Goal: Task Accomplishment & Management: Complete application form

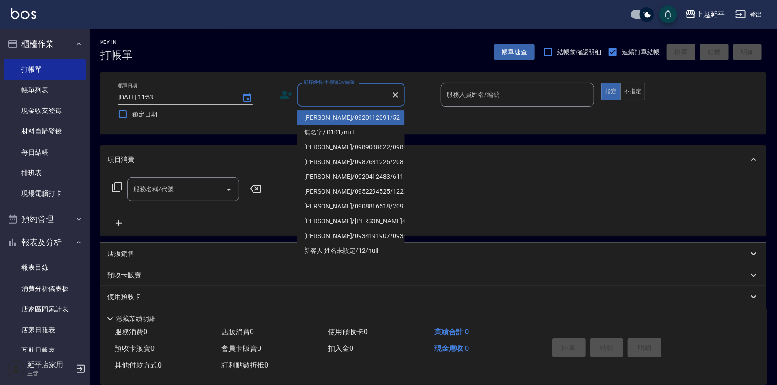
click at [350, 94] on input "顧客姓名/手機號碼/編號" at bounding box center [344, 95] width 86 height 16
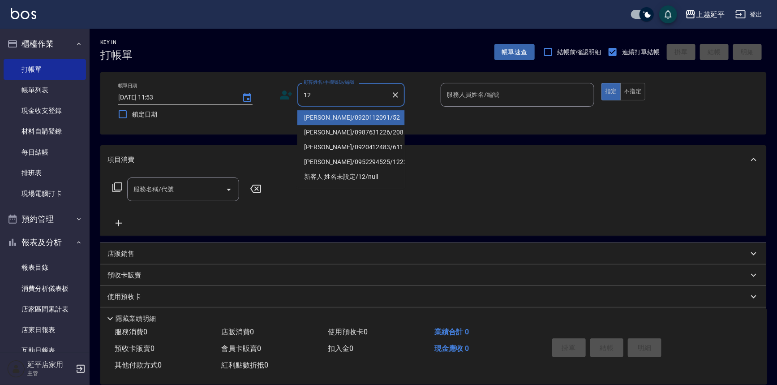
click at [359, 117] on li "[PERSON_NAME]/0920112091/52" at bounding box center [350, 117] width 107 height 15
type input "[PERSON_NAME]/0920112091/52"
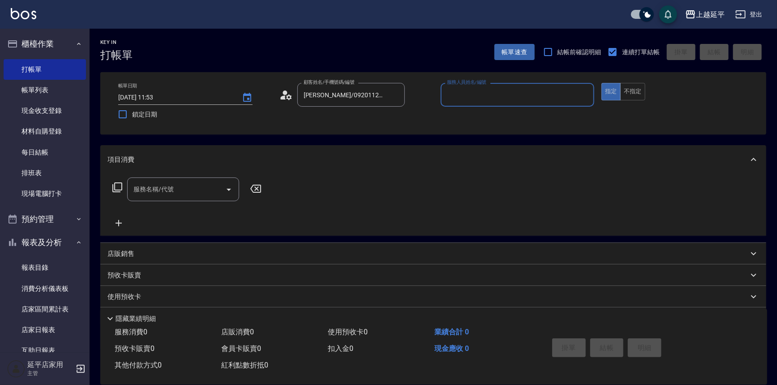
type input "[PERSON_NAME]-12"
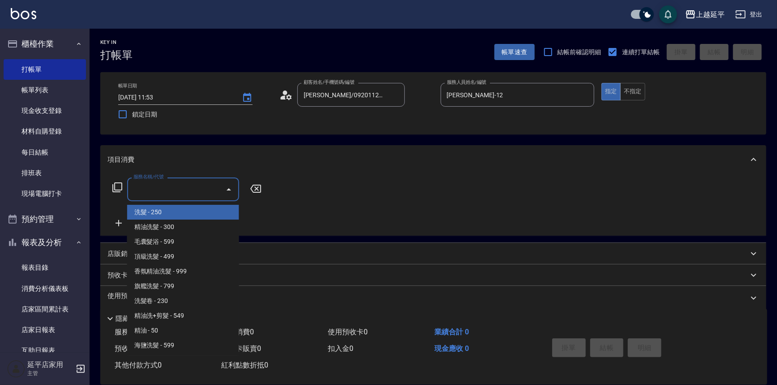
click at [194, 190] on input "服務名稱/代號" at bounding box center [176, 189] width 90 height 16
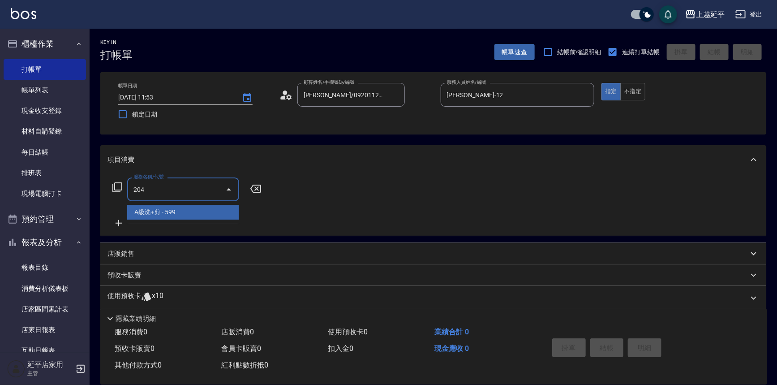
click at [192, 209] on span "A級洗+剪 - 599" at bounding box center [183, 212] width 112 height 15
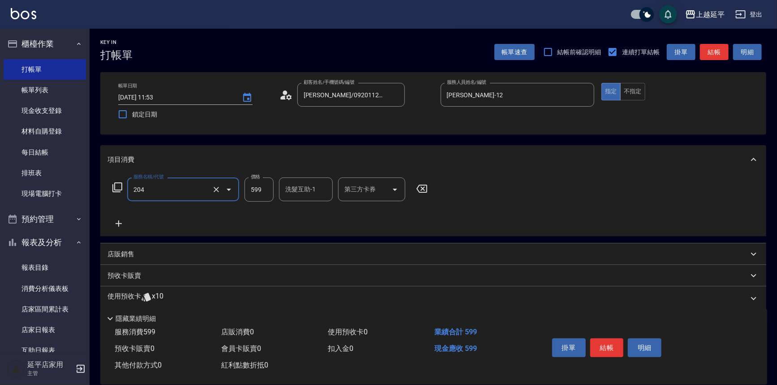
type input "A級洗+剪(204)"
click at [293, 192] on input "洗髮互助-1" at bounding box center [306, 189] width 46 height 16
click at [311, 213] on div "丞宗 -29" at bounding box center [306, 212] width 54 height 15
type input "丞宗-29"
click at [608, 352] on button "結帳" at bounding box center [607, 347] width 34 height 19
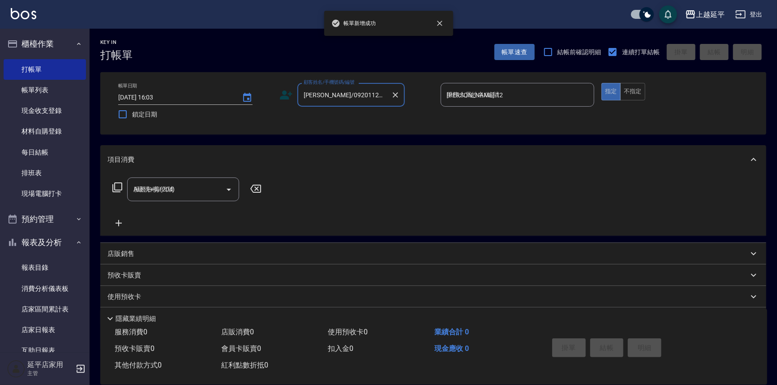
type input "[DATE] 16:03"
click at [336, 94] on input "顧客姓名/手機號碼/編號" at bounding box center [344, 95] width 86 height 16
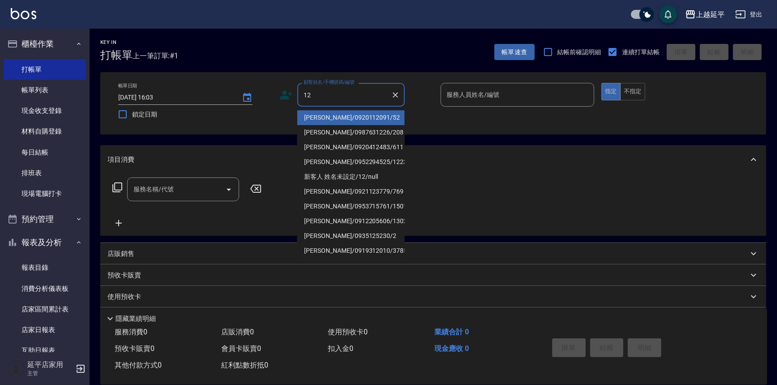
click at [347, 120] on li "[PERSON_NAME]/0920112091/52" at bounding box center [350, 117] width 107 height 15
type input "[PERSON_NAME]/0920112091/52"
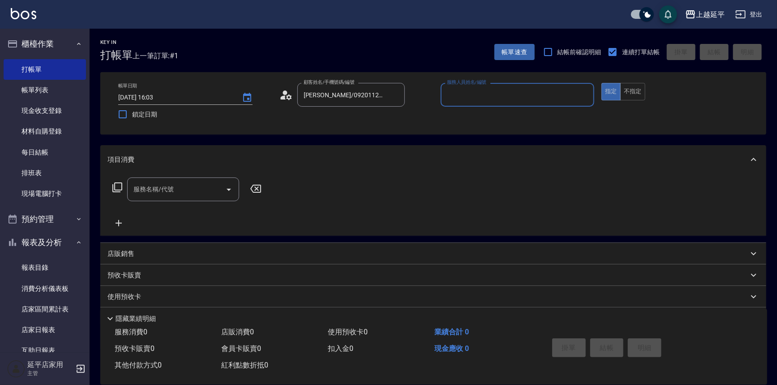
type input "[PERSON_NAME]-12"
click at [214, 187] on input "服務名稱/代號" at bounding box center [176, 189] width 90 height 16
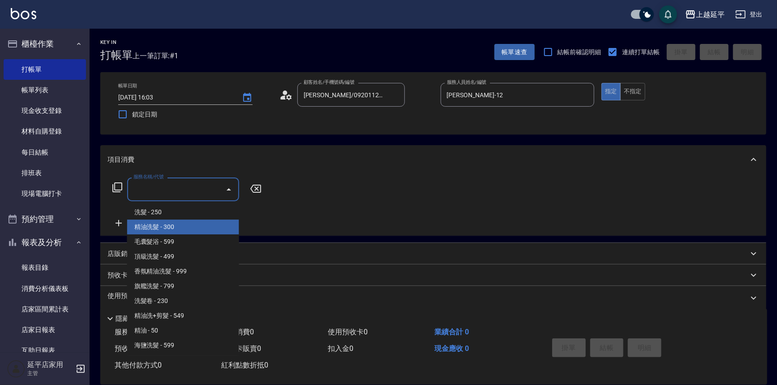
click at [191, 224] on span "精油洗髮 - 300" at bounding box center [183, 226] width 112 height 15
type input "精油洗髮(102)"
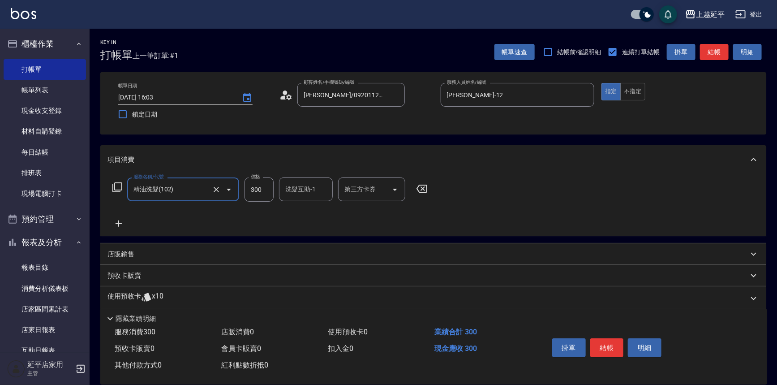
click at [266, 192] on input "300" at bounding box center [258, 189] width 29 height 24
type input "400"
click at [299, 192] on input "洗髮互助-1" at bounding box center [306, 189] width 46 height 16
click at [310, 213] on div "丞宗 -29" at bounding box center [306, 212] width 54 height 15
type input "丞宗-29"
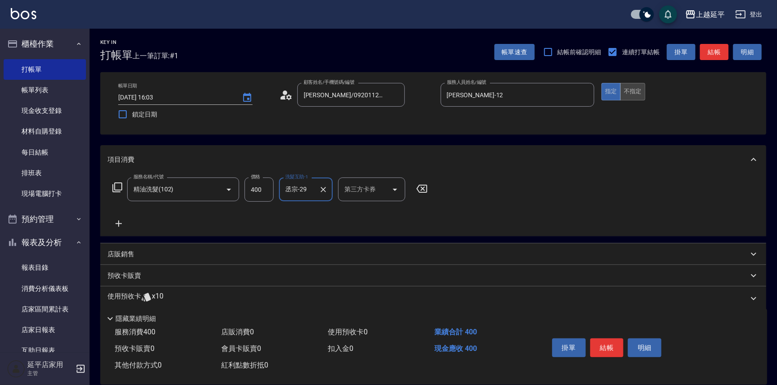
click at [636, 91] on button "不指定" at bounding box center [632, 91] width 25 height 17
drag, startPoint x: 711, startPoint y: 53, endPoint x: 692, endPoint y: 59, distance: 20.0
click at [711, 53] on button "結帳" at bounding box center [714, 52] width 29 height 17
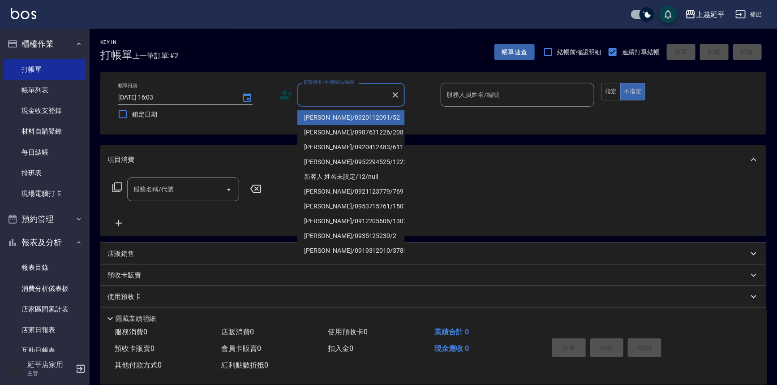
click at [366, 97] on input "顧客姓名/手機號碼/編號" at bounding box center [344, 95] width 86 height 16
click at [363, 113] on li "[PERSON_NAME]/0920112091/52" at bounding box center [350, 117] width 107 height 15
type input "[PERSON_NAME]/0920112091/52"
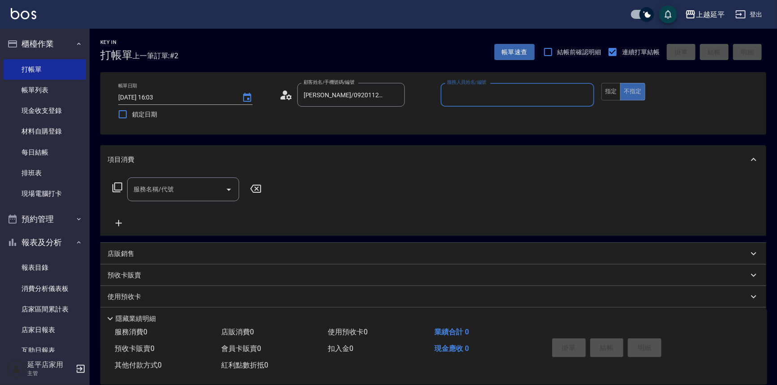
type input "[PERSON_NAME]-12"
click at [174, 191] on input "服務名稱/代號" at bounding box center [176, 189] width 90 height 16
click at [116, 187] on icon at bounding box center [117, 187] width 11 height 11
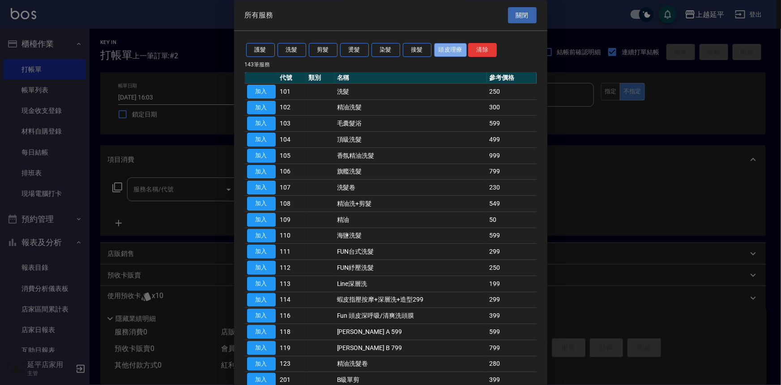
click at [449, 53] on button "頭皮理療" at bounding box center [450, 50] width 33 height 14
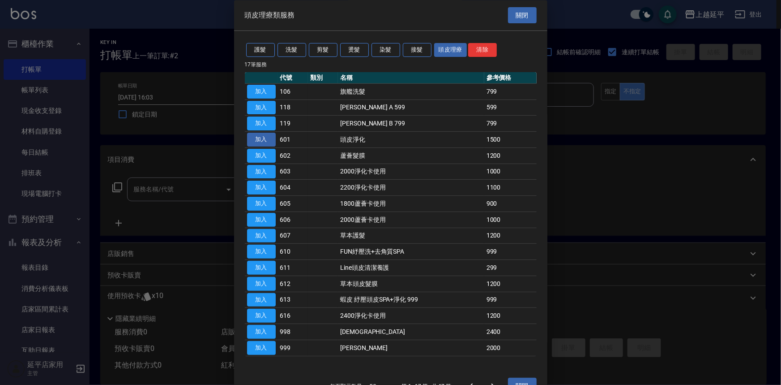
click at [257, 140] on button "加入" at bounding box center [261, 140] width 29 height 14
type input "頭皮淨化(601)"
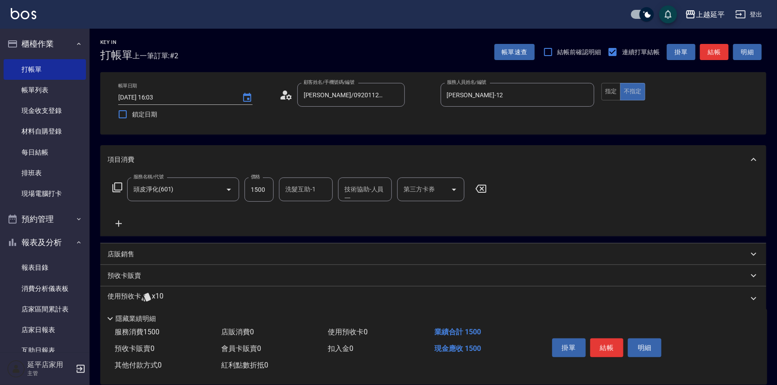
click at [299, 191] on input "洗髮互助-1" at bounding box center [306, 189] width 46 height 16
click at [306, 214] on span "丞宗 -29" at bounding box center [296, 211] width 21 height 9
type input "丞宗-29"
click at [361, 188] on div "技術協助-人員一 技術協助-人員[PERSON_NAME]" at bounding box center [365, 189] width 54 height 24
click at [361, 211] on span "丞宗 -29" at bounding box center [355, 211] width 21 height 9
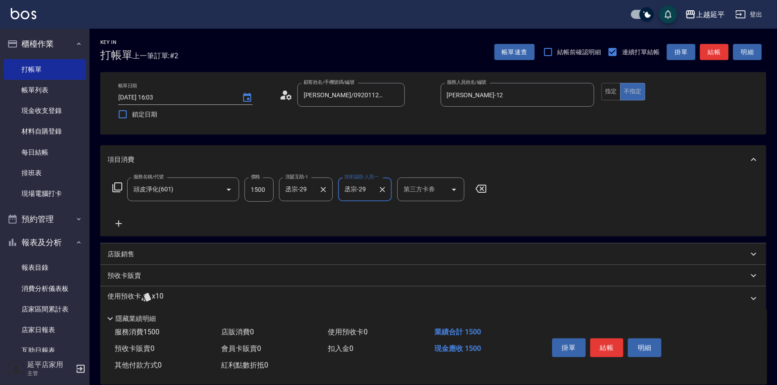
click at [320, 188] on icon "Clear" at bounding box center [323, 189] width 9 height 9
type input "丞宗-29"
drag, startPoint x: 607, startPoint y: 344, endPoint x: 607, endPoint y: 336, distance: 8.1
click at [607, 342] on button "結帳" at bounding box center [607, 347] width 34 height 19
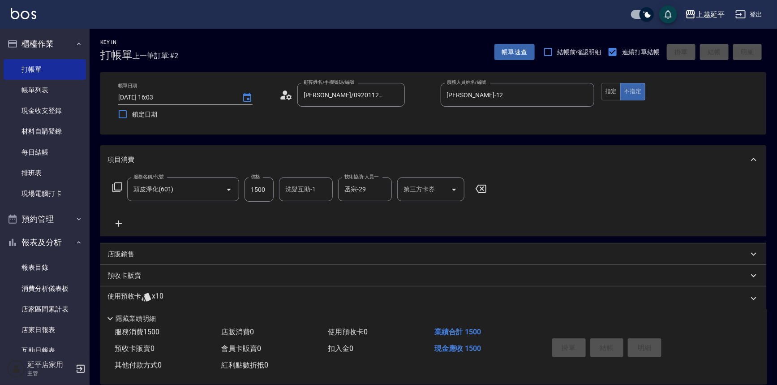
type input "[DATE] 16:04"
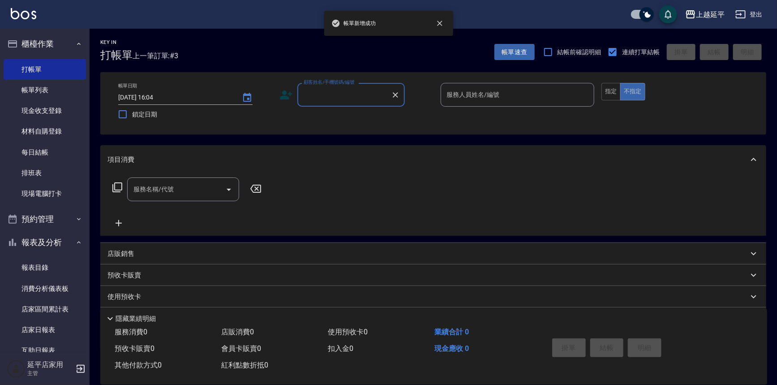
click at [358, 101] on input "顧客姓名/手機號碼/編號" at bounding box center [344, 95] width 86 height 16
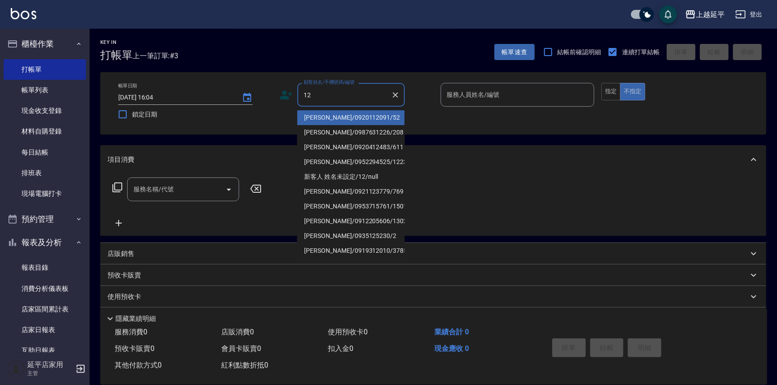
click at [353, 114] on li "[PERSON_NAME]/0920112091/52" at bounding box center [350, 117] width 107 height 15
type input "[PERSON_NAME]/0920112091/52"
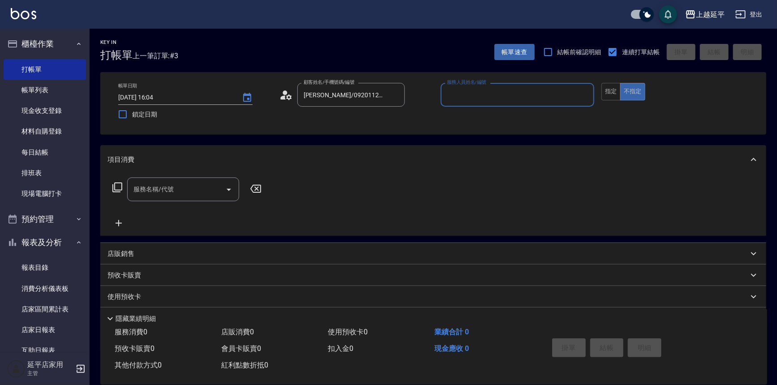
type input "[PERSON_NAME]-12"
click at [204, 187] on input "服務名稱/代號" at bounding box center [176, 189] width 90 height 16
type input "1"
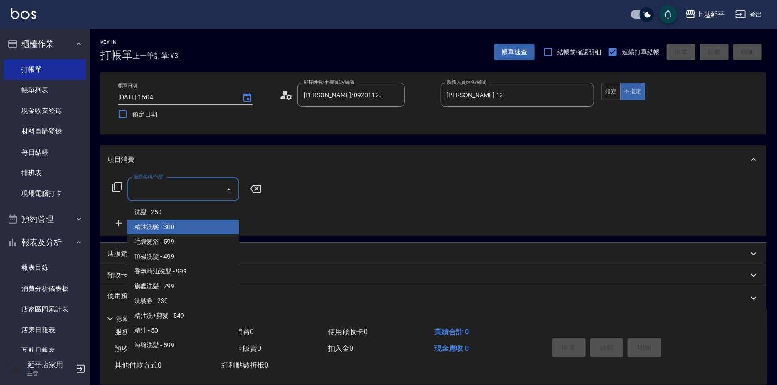
click at [196, 228] on span "精油洗髮 - 300" at bounding box center [183, 226] width 112 height 15
type input "精油洗髮(102)"
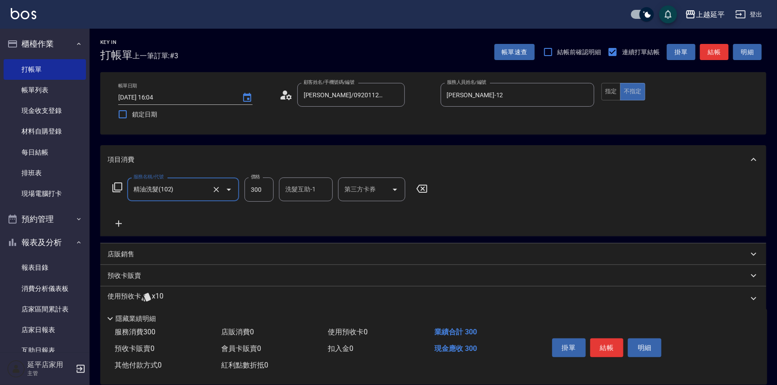
click at [302, 191] on div "洗髮互助-1 洗髮互助-1" at bounding box center [306, 189] width 54 height 24
click at [309, 212] on div "恩恩 -23" at bounding box center [306, 212] width 54 height 15
type input "恩恩-23"
click at [600, 345] on button "結帳" at bounding box center [607, 347] width 34 height 19
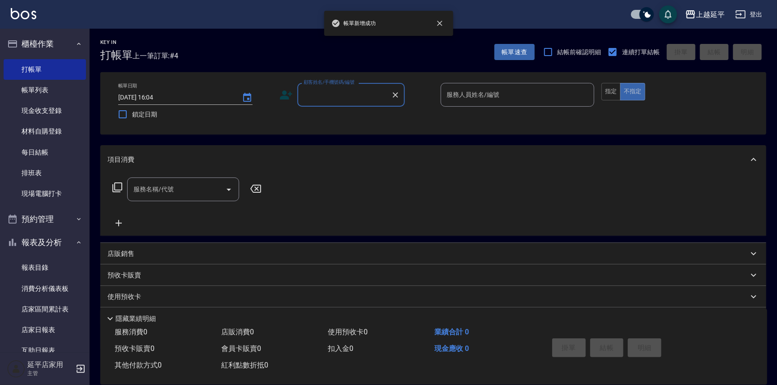
click at [363, 94] on input "顧客姓名/手機號碼/編號" at bounding box center [344, 95] width 86 height 16
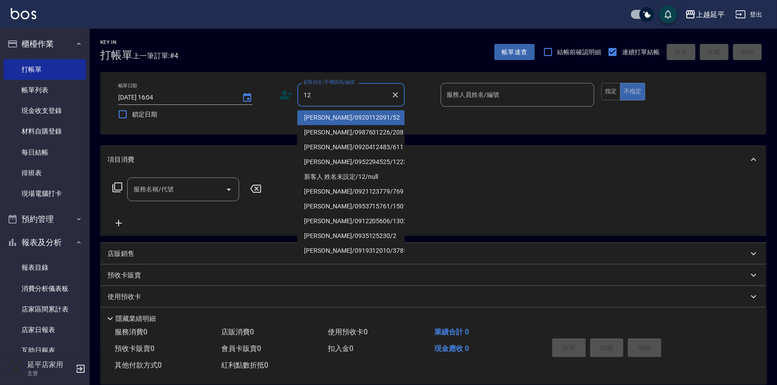
click at [358, 117] on li "[PERSON_NAME]/0920112091/52" at bounding box center [350, 117] width 107 height 15
type input "[PERSON_NAME]/0920112091/52"
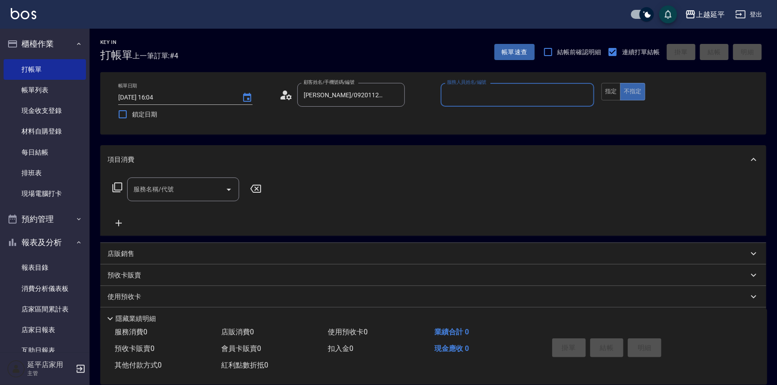
type input "[PERSON_NAME]-12"
click at [607, 92] on button "指定" at bounding box center [610, 91] width 19 height 17
drag, startPoint x: 188, startPoint y: 193, endPoint x: 191, endPoint y: 188, distance: 5.6
click at [188, 193] on input "服務名稱/代號" at bounding box center [176, 189] width 90 height 16
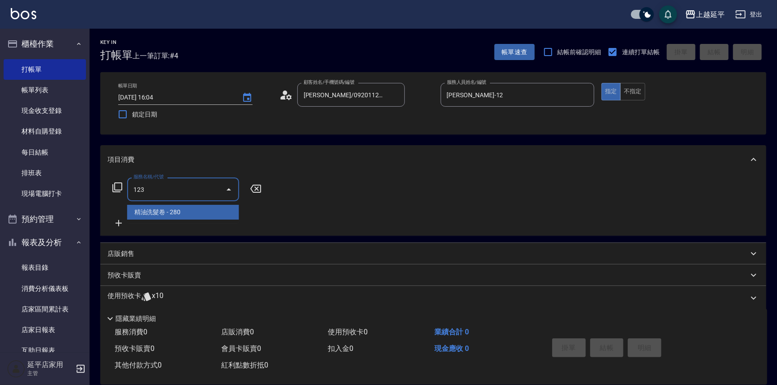
click at [198, 212] on span "精油洗髮卷 - 280" at bounding box center [183, 212] width 112 height 15
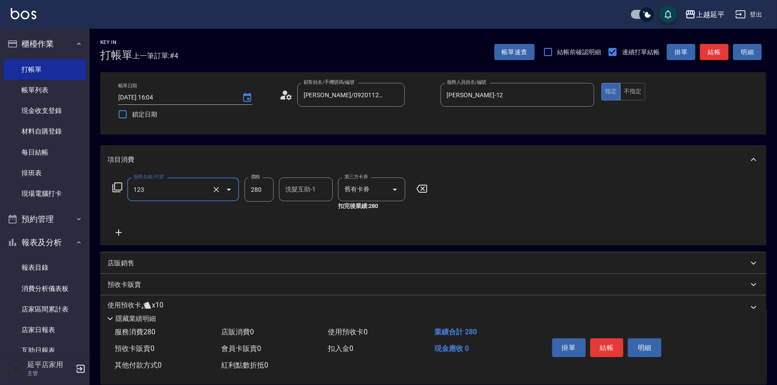
type input "精油洗髮卷(123)"
click at [710, 52] on button "結帳" at bounding box center [714, 52] width 29 height 17
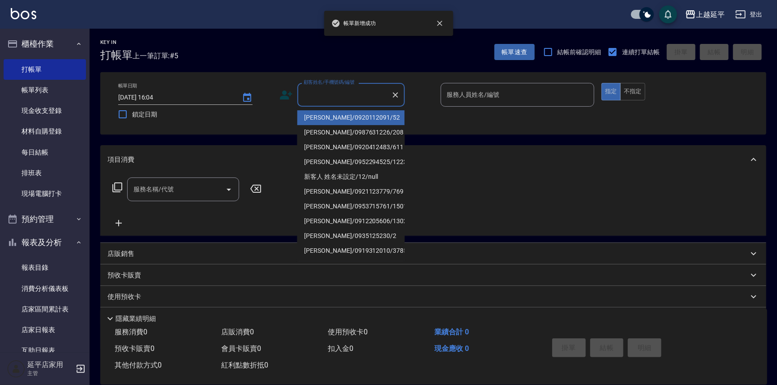
click at [339, 97] on input "顧客姓名/手機號碼/編號" at bounding box center [344, 95] width 86 height 16
click at [338, 115] on li "[PERSON_NAME]/0920112091/52" at bounding box center [350, 117] width 107 height 15
type input "[PERSON_NAME]/0920112091/52"
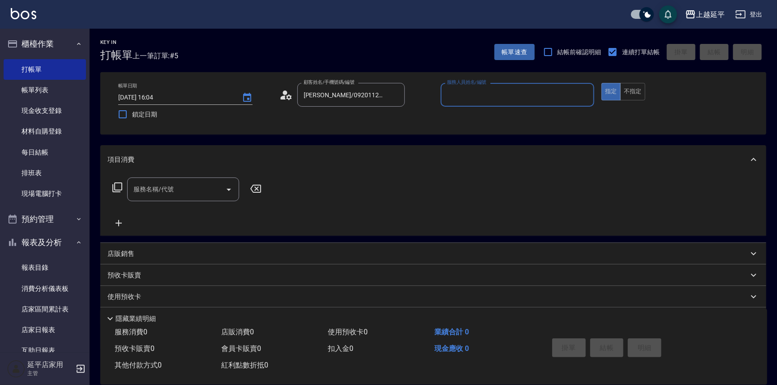
type input "[PERSON_NAME]-12"
click at [162, 191] on div "服務名稱/代號 服務名稱/代號" at bounding box center [183, 189] width 112 height 24
click at [116, 187] on icon at bounding box center [117, 187] width 11 height 11
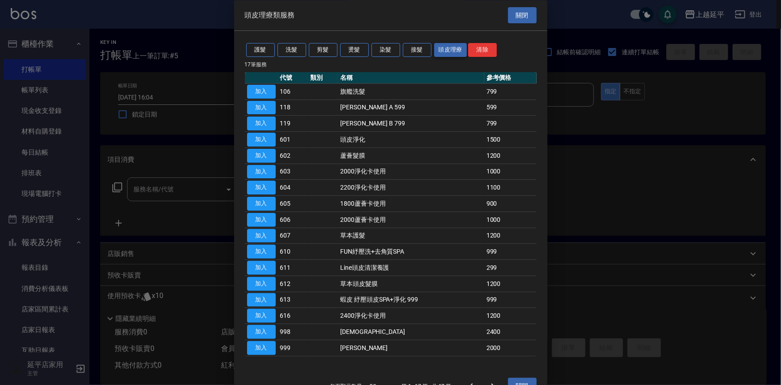
click at [452, 49] on button "頭皮理療" at bounding box center [450, 50] width 33 height 14
click at [263, 314] on button "加入" at bounding box center [261, 316] width 29 height 14
type input "2400淨化卡使用(616)"
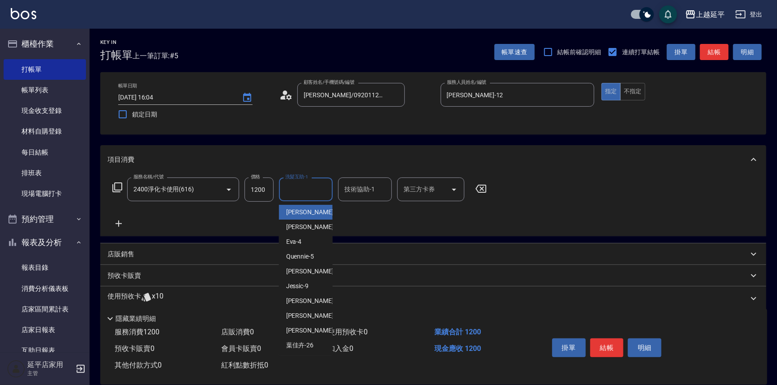
click at [290, 192] on input "洗髮互助-1" at bounding box center [306, 189] width 46 height 16
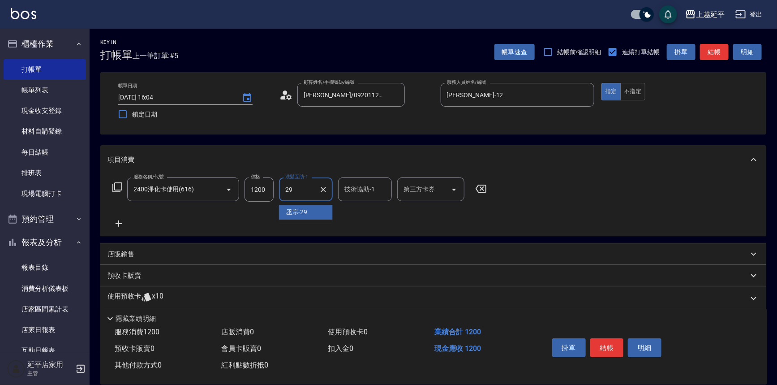
click at [304, 213] on span "丞宗 -29" at bounding box center [296, 211] width 21 height 9
type input "丞宗-29"
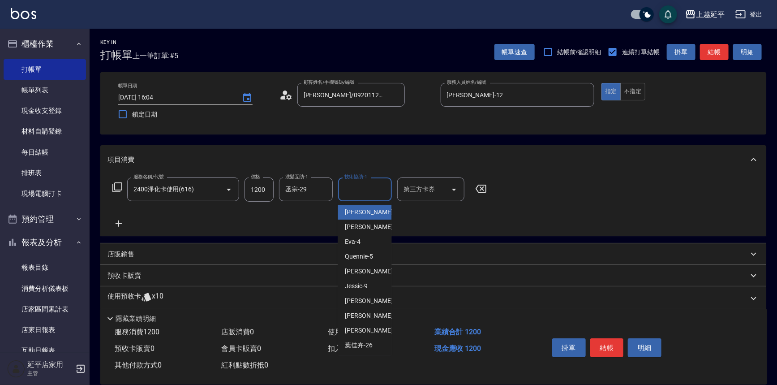
click at [365, 189] on div "技術協助-1 技術協助-1" at bounding box center [365, 189] width 54 height 24
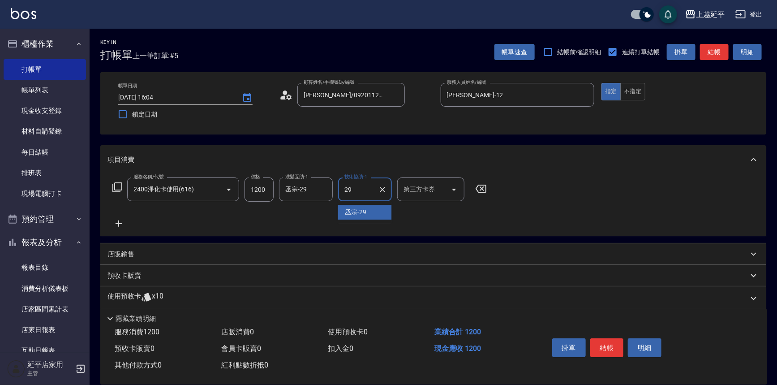
click at [368, 211] on div "丞宗 -29" at bounding box center [365, 212] width 54 height 15
type input "丞宗-29"
click at [723, 55] on button "結帳" at bounding box center [714, 52] width 29 height 17
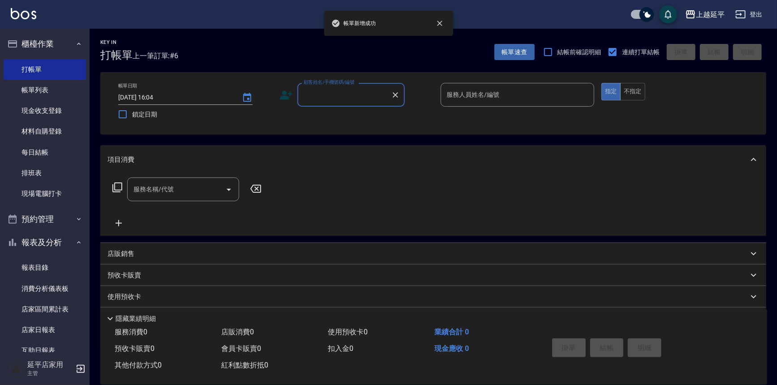
click at [355, 99] on input "顧客姓名/手機號碼/編號" at bounding box center [344, 95] width 86 height 16
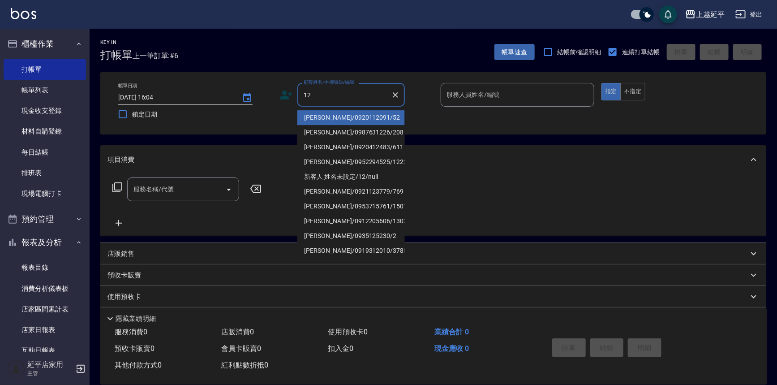
click at [356, 120] on li "[PERSON_NAME]/0920112091/52" at bounding box center [350, 117] width 107 height 15
type input "[PERSON_NAME]/0920112091/52"
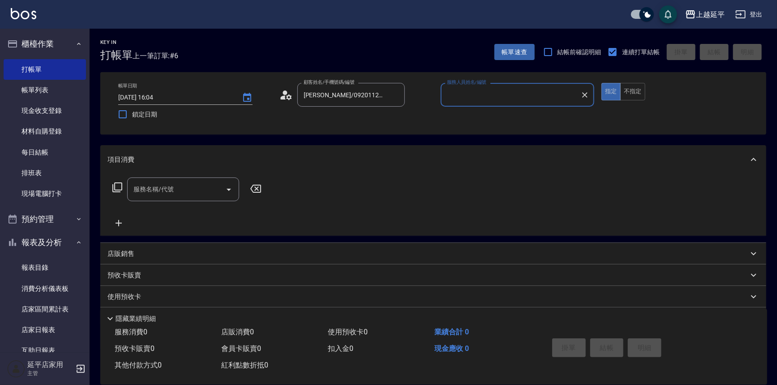
type input "[PERSON_NAME]-12"
drag, startPoint x: 192, startPoint y: 185, endPoint x: 146, endPoint y: 188, distance: 45.3
click at [191, 185] on input "服務名稱/代號" at bounding box center [176, 189] width 90 height 16
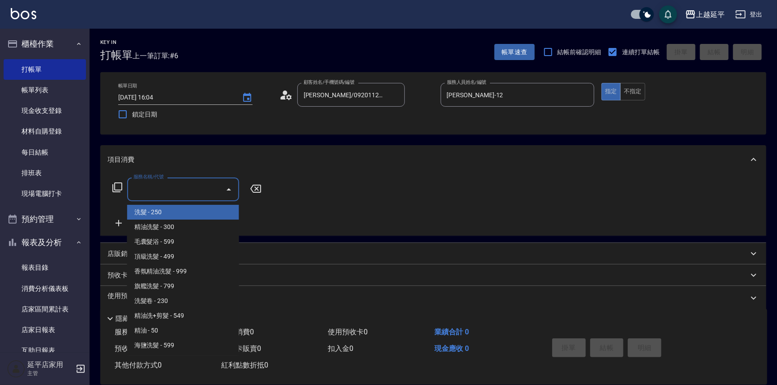
click at [119, 188] on icon at bounding box center [117, 187] width 11 height 11
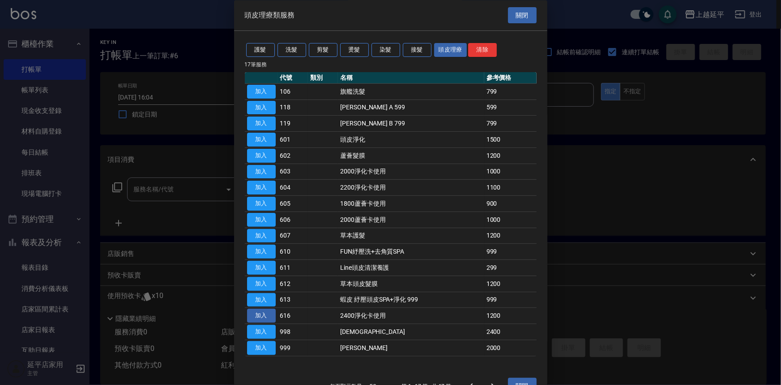
click at [264, 312] on button "加入" at bounding box center [261, 316] width 29 height 14
type input "2400淨化卡使用(616)"
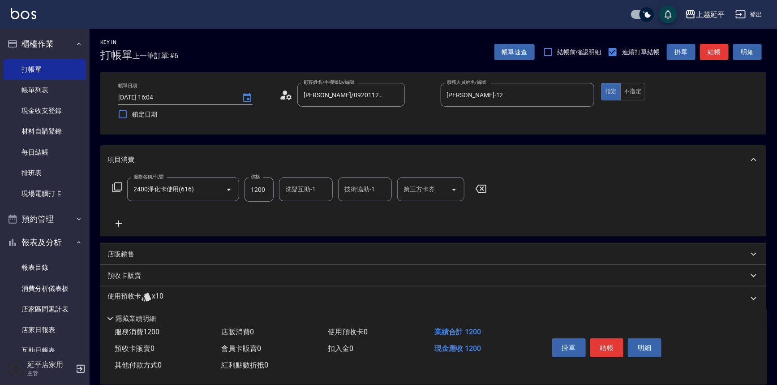
click at [311, 191] on div "洗髮互助-1 洗髮互助-1" at bounding box center [306, 189] width 54 height 24
click at [317, 209] on div "[PERSON_NAME]-34" at bounding box center [306, 212] width 54 height 15
type input "[PERSON_NAME]-34"
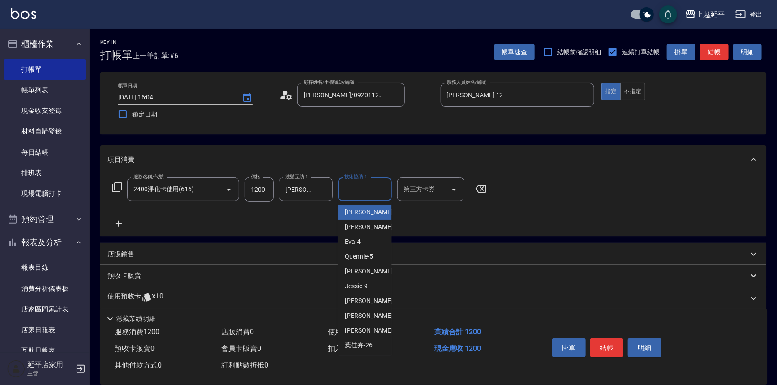
click at [352, 191] on input "技術協助-1" at bounding box center [365, 189] width 46 height 16
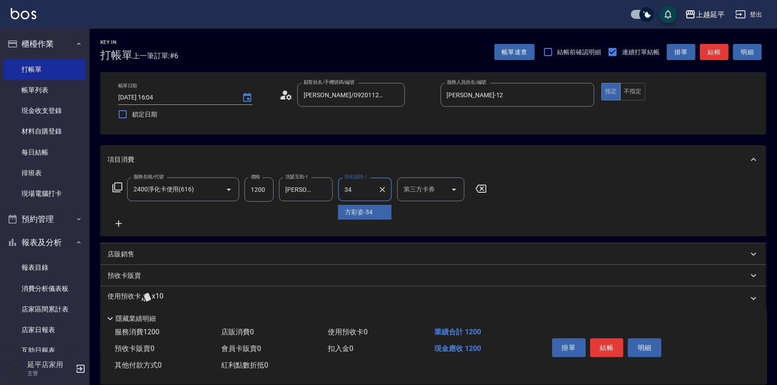
click at [358, 209] on span "[PERSON_NAME]-34" at bounding box center [359, 211] width 28 height 9
type input "[PERSON_NAME]-34"
click at [604, 346] on button "結帳" at bounding box center [607, 347] width 34 height 19
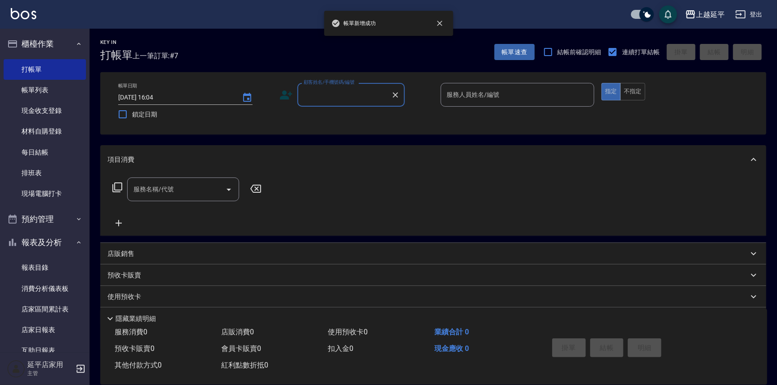
click at [347, 103] on div "顧客姓名/手機號碼/編號" at bounding box center [350, 95] width 107 height 24
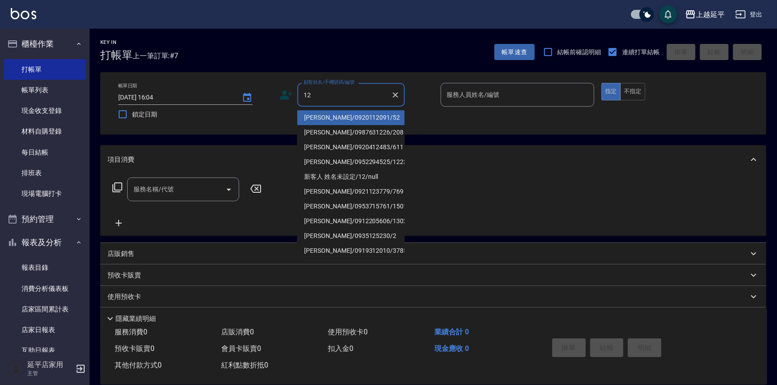
click at [346, 118] on li "[PERSON_NAME]/0920112091/52" at bounding box center [350, 117] width 107 height 15
type input "[PERSON_NAME]/0920112091/52"
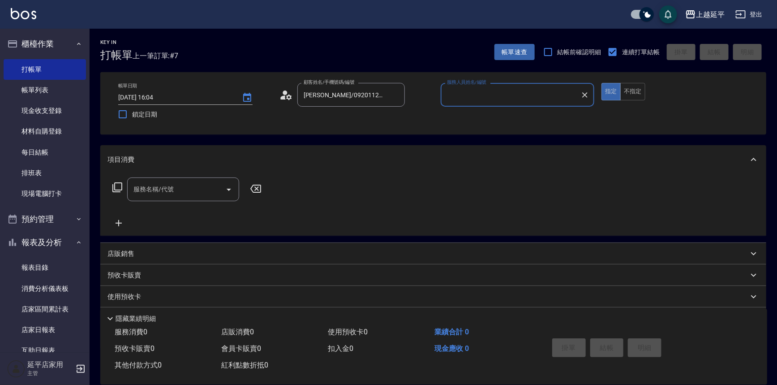
type input "[PERSON_NAME]-12"
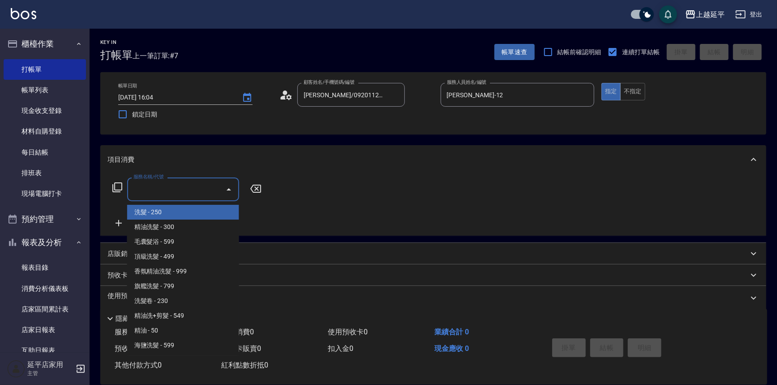
drag, startPoint x: 205, startPoint y: 189, endPoint x: 197, endPoint y: 210, distance: 22.9
click at [205, 189] on input "服務名稱/代號" at bounding box center [176, 189] width 90 height 16
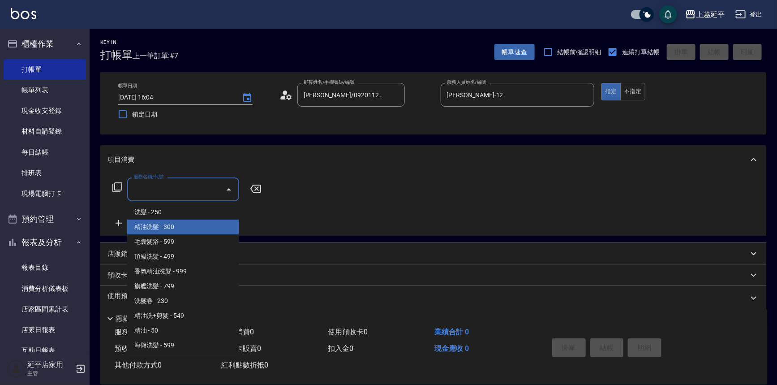
click at [195, 223] on span "精油洗髮 - 300" at bounding box center [183, 226] width 112 height 15
type input "精油洗髮(102)"
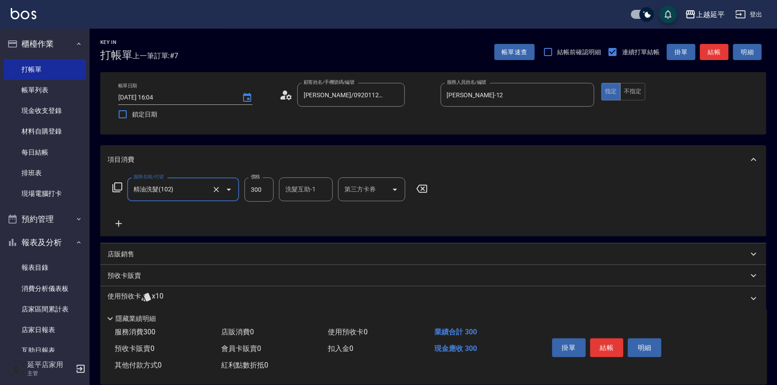
click at [306, 188] on div "洗髮互助-1 洗髮互助-1" at bounding box center [306, 189] width 54 height 24
click at [313, 215] on span "[PERSON_NAME]-34" at bounding box center [300, 211] width 28 height 9
type input "[PERSON_NAME]-34"
click at [706, 56] on button "結帳" at bounding box center [714, 52] width 29 height 17
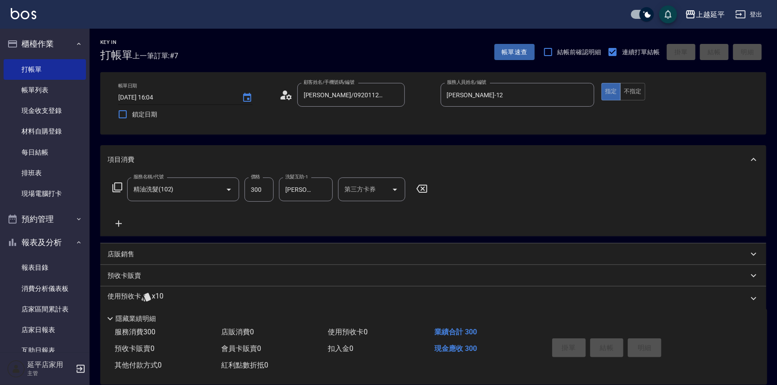
type input "[DATE] 16:05"
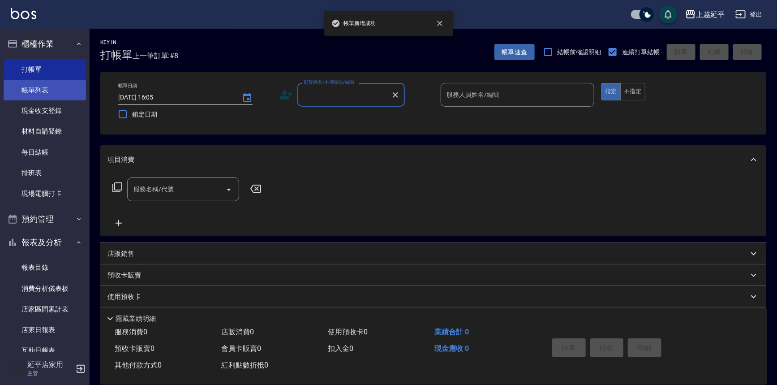
click at [42, 92] on link "帳單列表" at bounding box center [45, 90] width 82 height 21
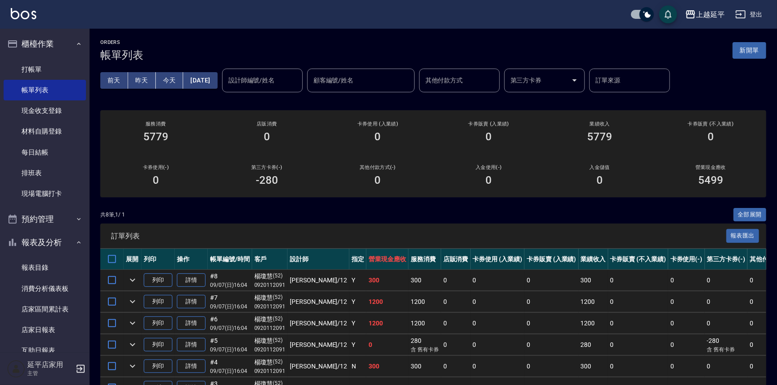
click at [252, 73] on div "設計師編號/姓名 設計師編號/姓名" at bounding box center [262, 80] width 81 height 24
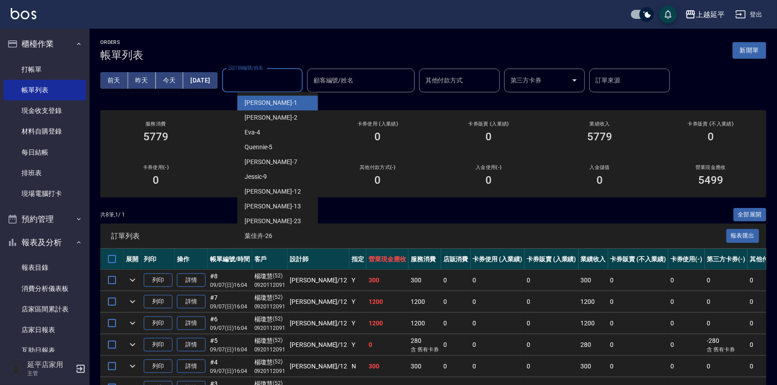
click at [261, 81] on input "設計師編號/姓名" at bounding box center [262, 81] width 73 height 16
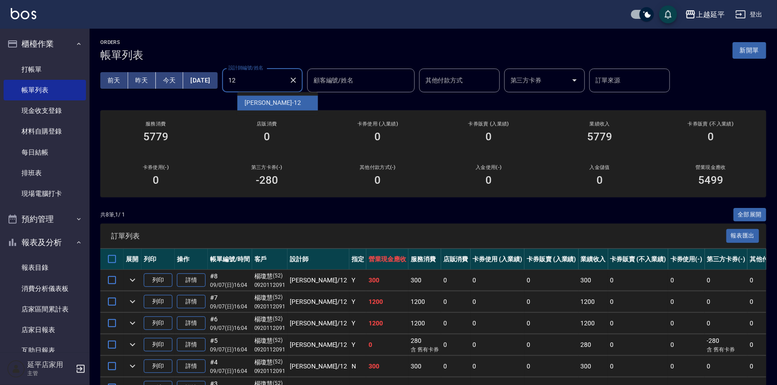
click at [264, 99] on span "[PERSON_NAME] -12" at bounding box center [272, 102] width 56 height 9
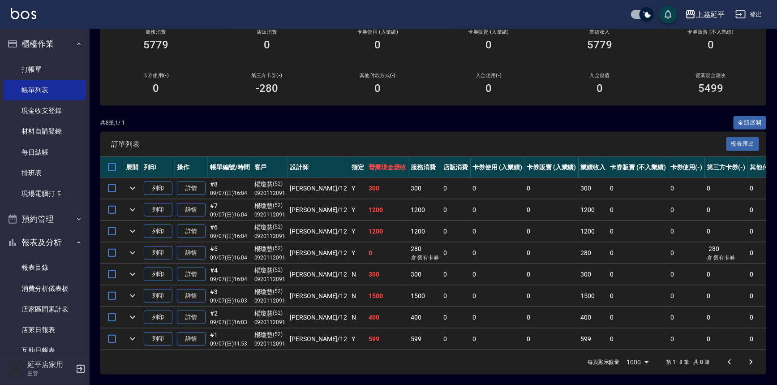
scroll to position [97, 0]
type input "[PERSON_NAME]-12"
click at [195, 187] on link "詳情" at bounding box center [191, 188] width 29 height 14
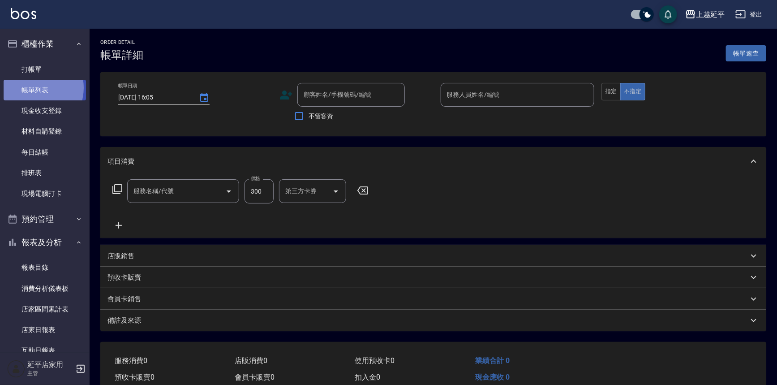
click at [34, 88] on link "帳單列表" at bounding box center [45, 90] width 82 height 21
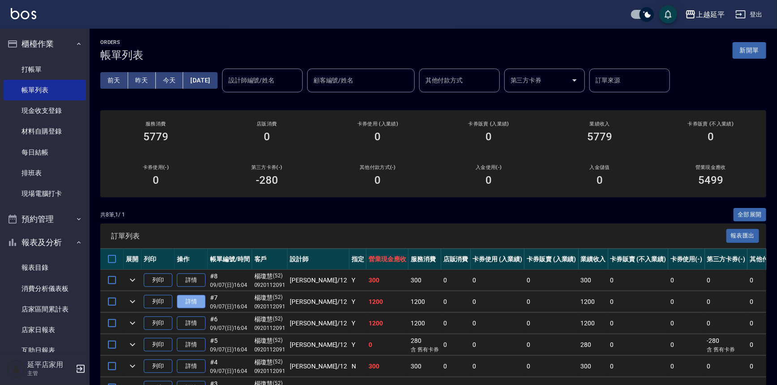
click at [194, 299] on link "詳情" at bounding box center [191, 302] width 29 height 14
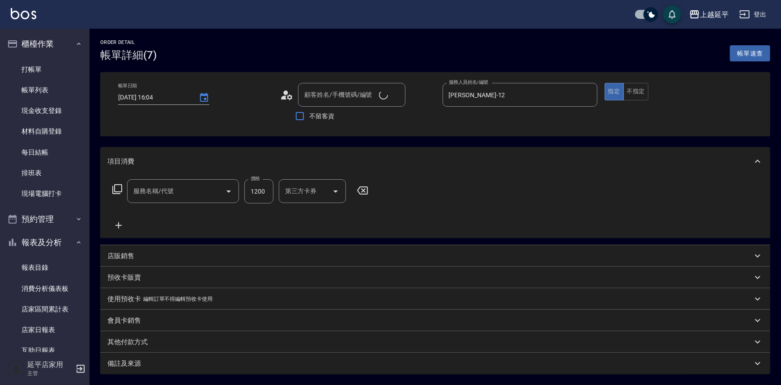
type input "[DATE] 16:04"
type input "[PERSON_NAME]-12"
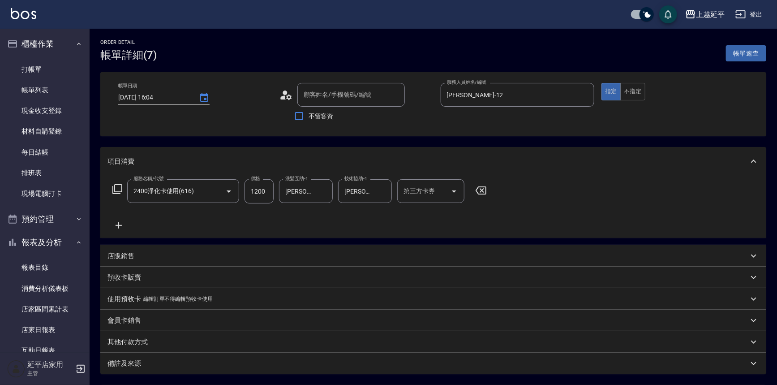
type input "[PERSON_NAME]/0920112091/52"
type input "2400淨化卡使用(616)"
click at [413, 192] on div "第三方卡券 第三方卡券" at bounding box center [430, 191] width 67 height 24
click at [419, 211] on span "舊有卡券" at bounding box center [430, 213] width 67 height 15
type input "舊有卡券"
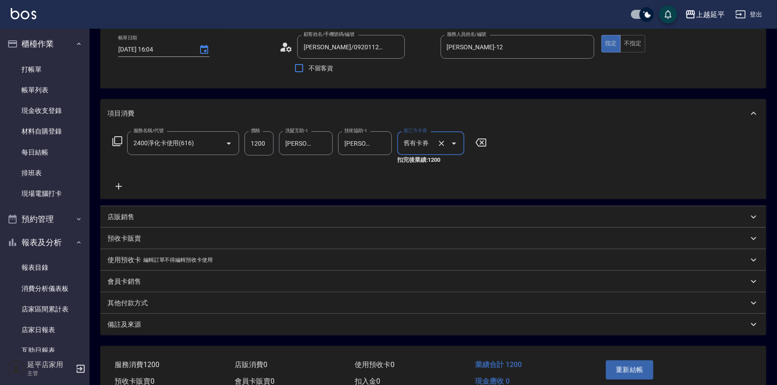
scroll to position [93, 0]
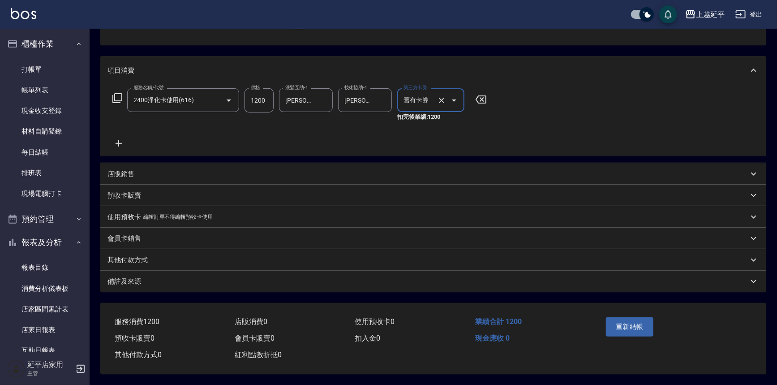
click at [620, 328] on button "重新結帳" at bounding box center [629, 326] width 47 height 19
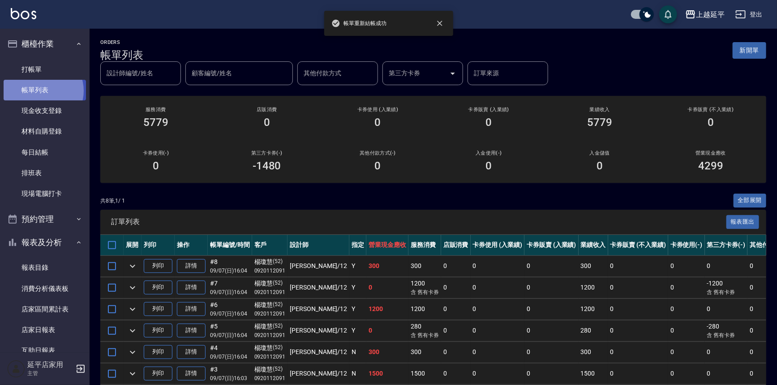
click at [42, 91] on link "帳單列表" at bounding box center [45, 90] width 82 height 21
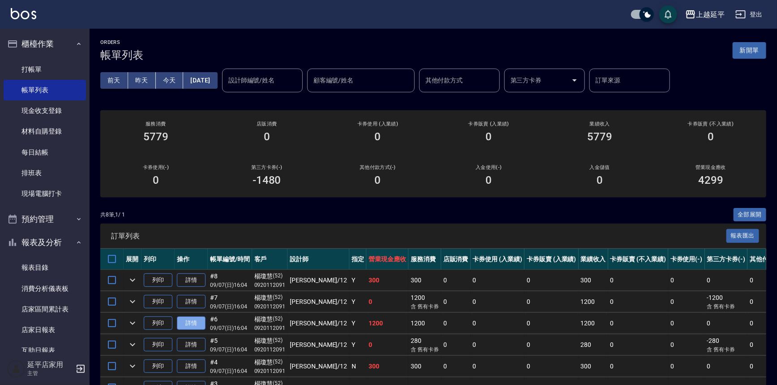
click at [192, 322] on link "詳情" at bounding box center [191, 323] width 29 height 14
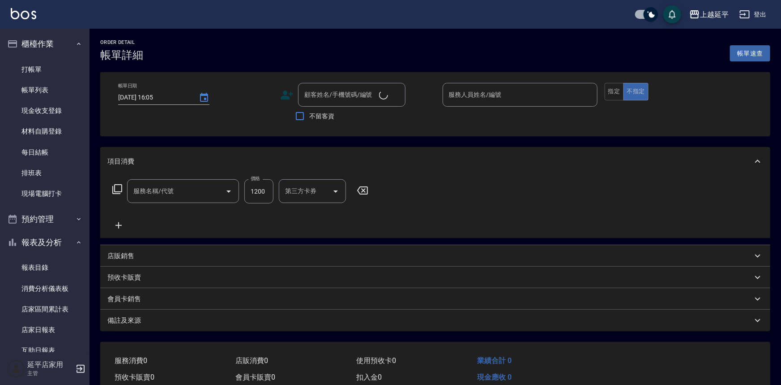
type input "[DATE] 16:04"
type input "[PERSON_NAME]-12"
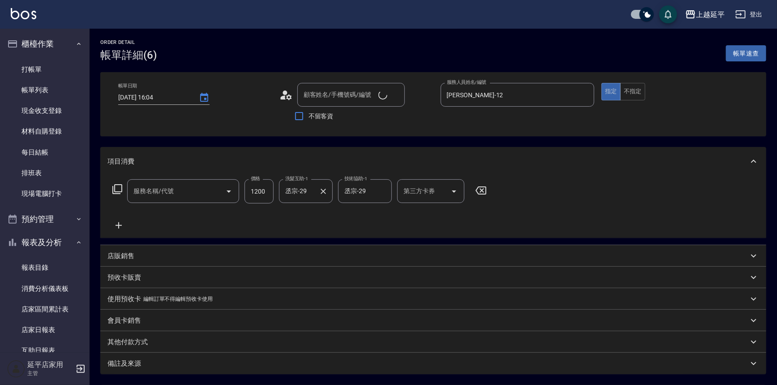
type input "[PERSON_NAME]/0920112091/52"
type input "2400淨化卡使用(616)"
click at [421, 192] on div "第三方卡券 第三方卡券" at bounding box center [430, 191] width 67 height 24
click at [423, 215] on span "舊有卡券" at bounding box center [430, 213] width 67 height 15
type input "舊有卡券"
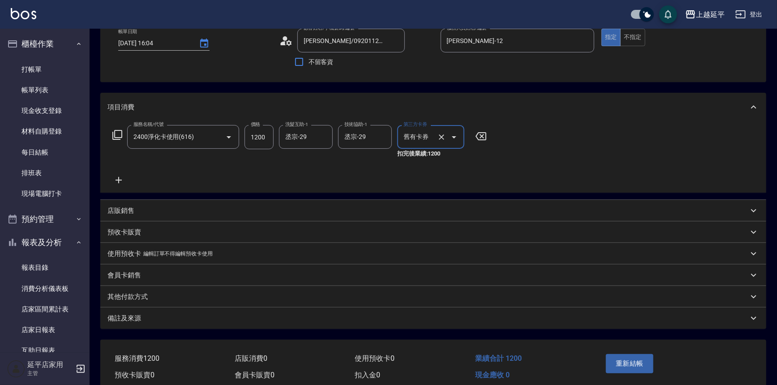
scroll to position [93, 0]
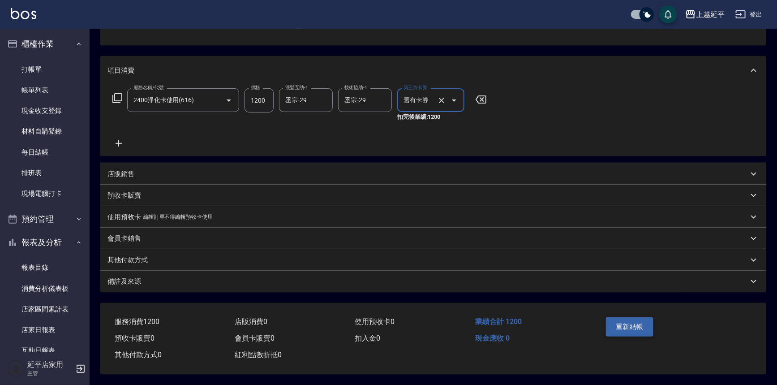
click at [626, 322] on button "重新結帳" at bounding box center [629, 326] width 47 height 19
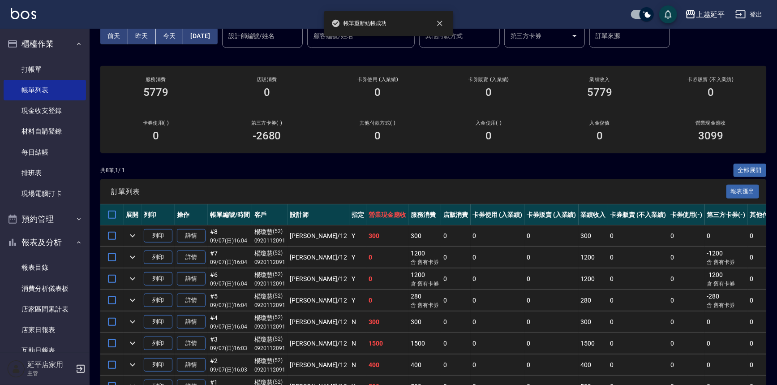
scroll to position [97, 0]
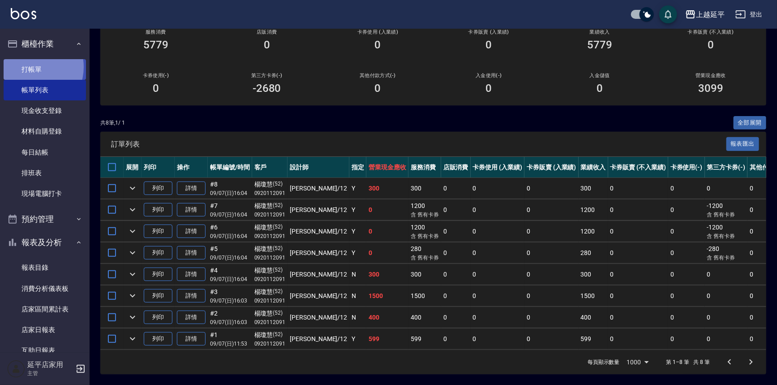
click at [30, 67] on link "打帳單" at bounding box center [45, 69] width 82 height 21
